Goal: Complete application form: Complete application form

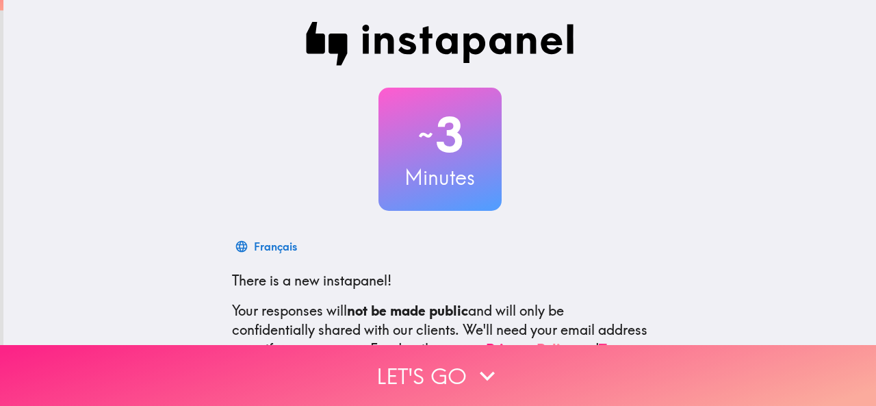
scroll to position [163, 0]
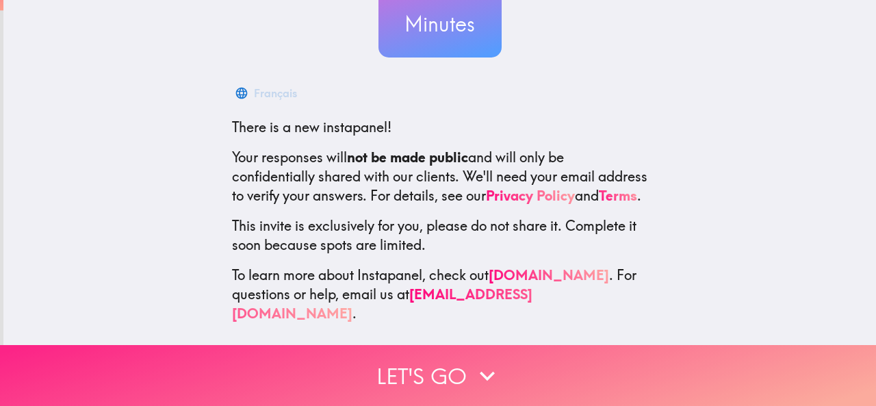
click at [441, 365] on button "Let's go" at bounding box center [438, 375] width 876 height 61
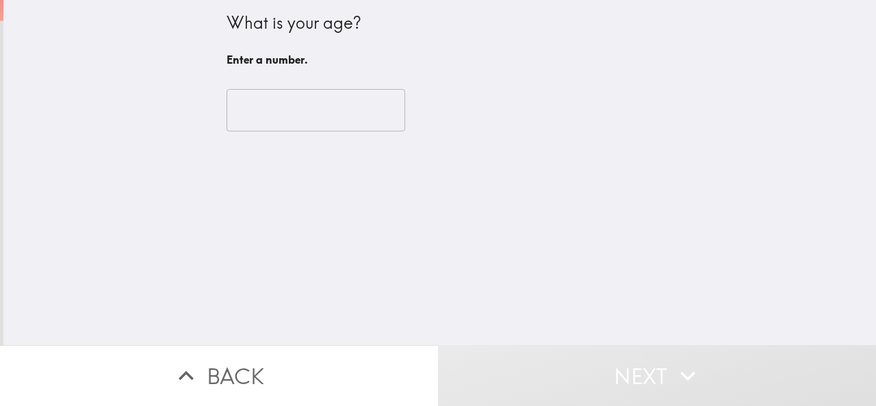
scroll to position [0, 0]
click at [302, 109] on input "number" at bounding box center [316, 110] width 179 height 42
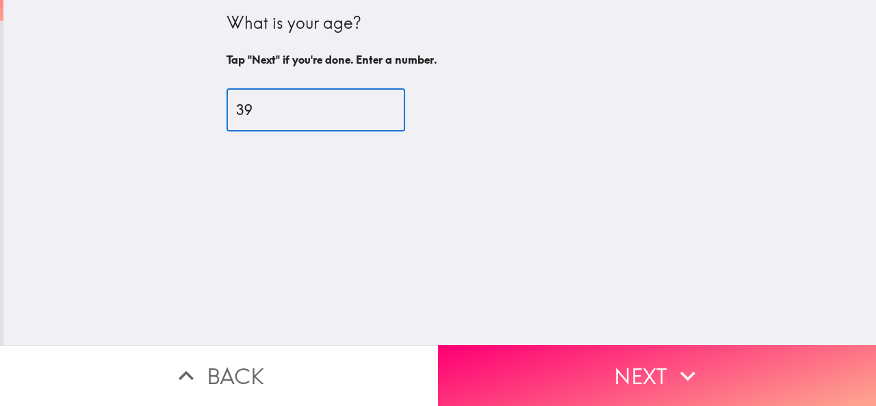
type input "39"
click at [634, 368] on button "Next" at bounding box center [657, 375] width 438 height 61
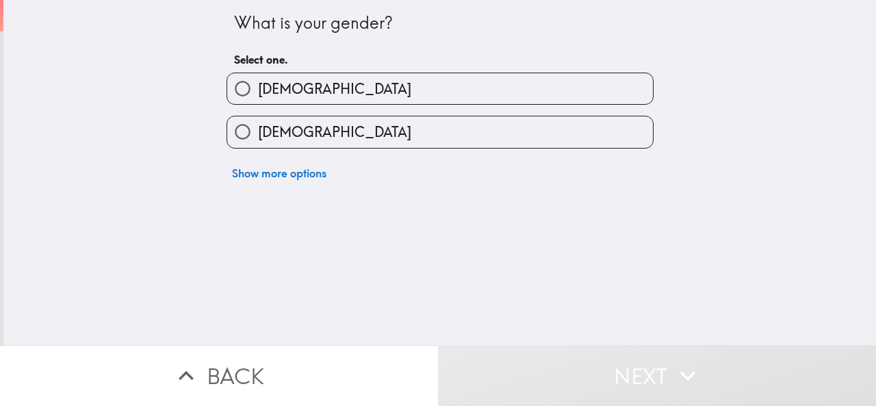
click at [262, 243] on div "What is your gender? Select one. [DEMOGRAPHIC_DATA] [DEMOGRAPHIC_DATA] Show mor…" at bounding box center [439, 172] width 873 height 345
click at [231, 93] on input "[DEMOGRAPHIC_DATA]" at bounding box center [242, 88] width 31 height 31
radio input "true"
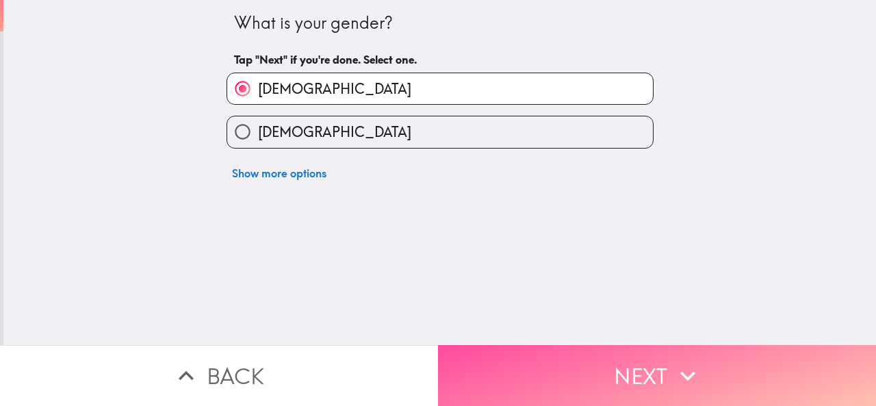
click at [646, 360] on button "Next" at bounding box center [657, 375] width 438 height 61
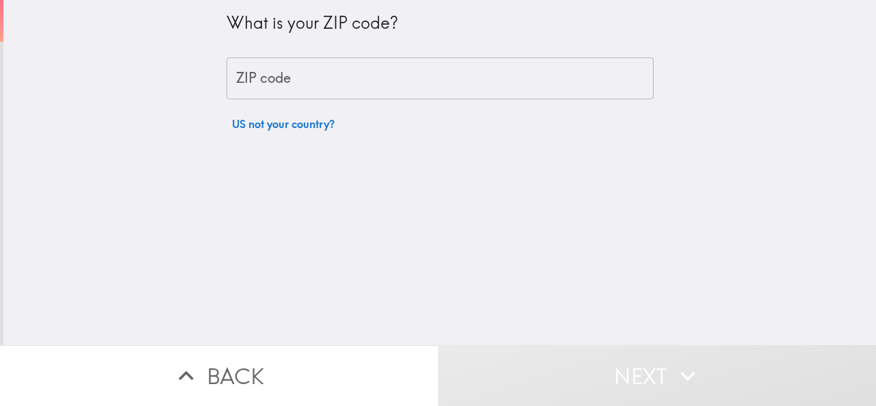
click at [244, 75] on div "ZIP code ZIP code" at bounding box center [440, 79] width 427 height 42
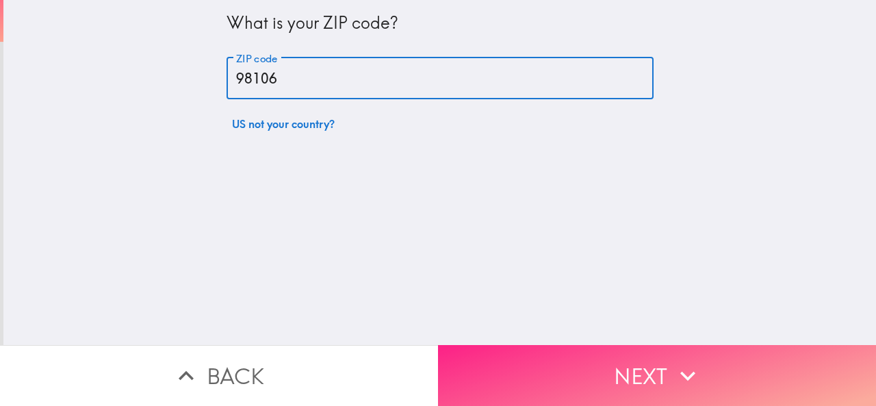
type input "98106"
click at [607, 365] on button "Next" at bounding box center [657, 375] width 438 height 61
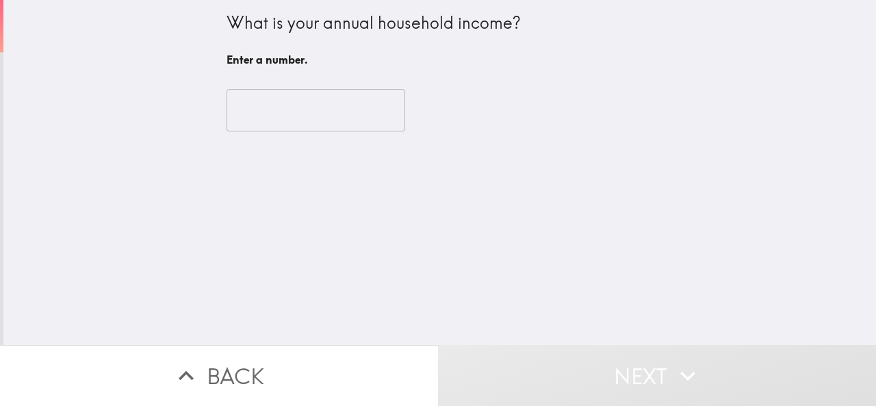
drag, startPoint x: 538, startPoint y: 1, endPoint x: 549, endPoint y: 14, distance: 17.0
click at [549, 14] on div "What is your annual household income? Enter a number. ​" at bounding box center [439, 172] width 873 height 345
drag, startPoint x: 327, startPoint y: 17, endPoint x: 225, endPoint y: 16, distance: 102.7
click at [532, 31] on div "What is your annual household income? Enter a number. ​" at bounding box center [440, 74] width 438 height 148
drag, startPoint x: 209, startPoint y: 20, endPoint x: 519, endPoint y: 23, distance: 310.2
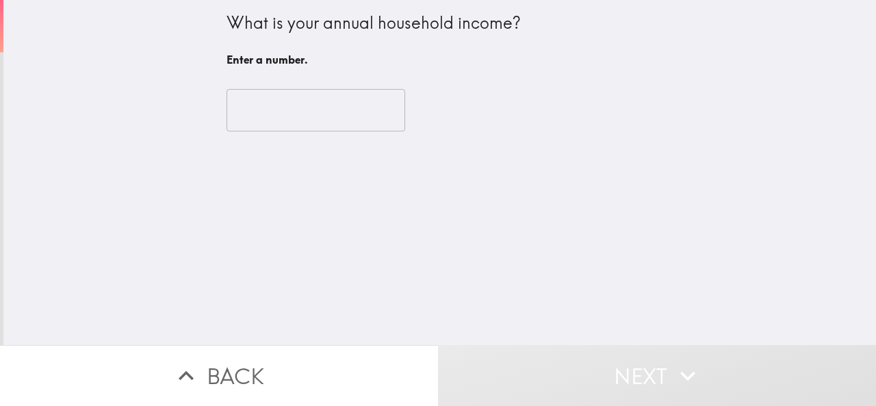
click at [519, 23] on div "What is your annual household income? Enter a number. ​" at bounding box center [439, 172] width 873 height 345
click at [411, 256] on div "What is your annual household income? Enter a number. ​" at bounding box center [439, 172] width 873 height 345
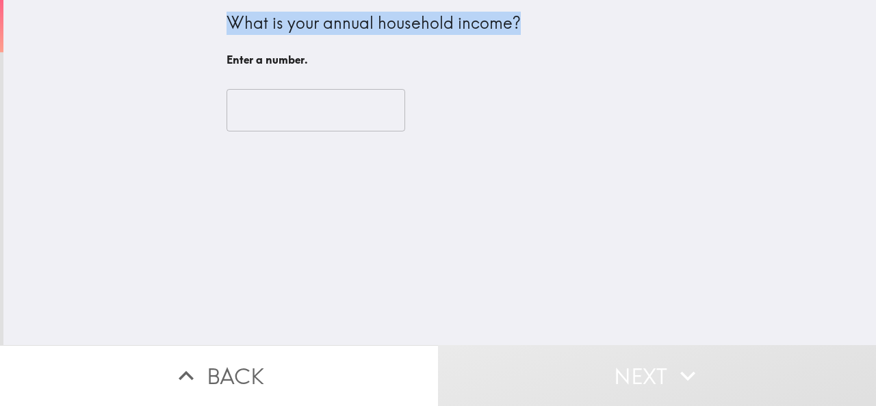
drag, startPoint x: 208, startPoint y: 12, endPoint x: 498, endPoint y: 29, distance: 290.8
click at [511, 25] on div "What is your annual household income? Enter a number. ​" at bounding box center [439, 172] width 873 height 345
select select "en"
click at [498, 29] on body "What is your annual household income? Enter a number. ​ Back Next Instapanel M …" at bounding box center [438, 68] width 876 height 137
click at [309, 242] on div "What is your annual household income? Enter a number. ​" at bounding box center [439, 172] width 873 height 345
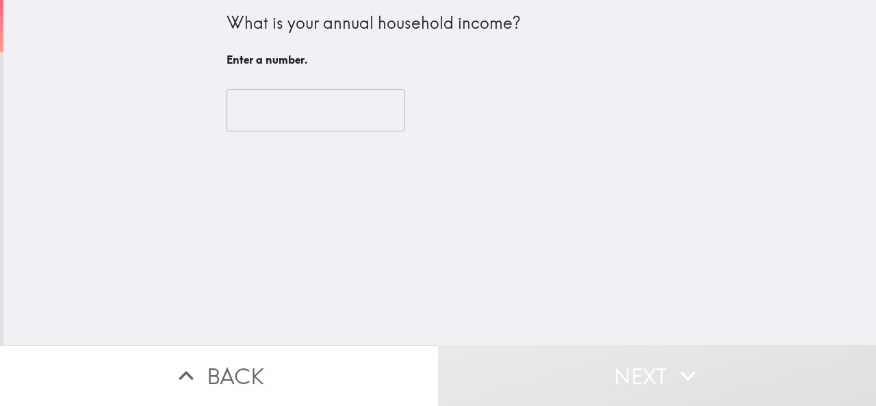
click at [263, 112] on input "number" at bounding box center [316, 110] width 179 height 42
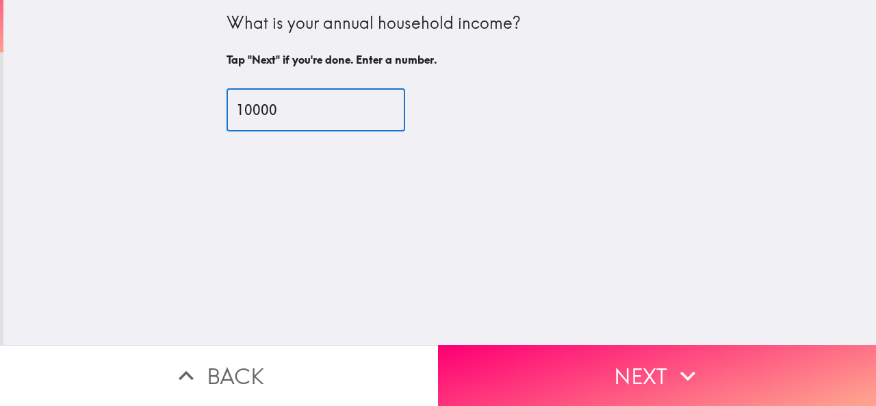
type input "10000"
click at [639, 362] on button "Next" at bounding box center [657, 375] width 438 height 61
